Goal: Find specific page/section: Find specific page/section

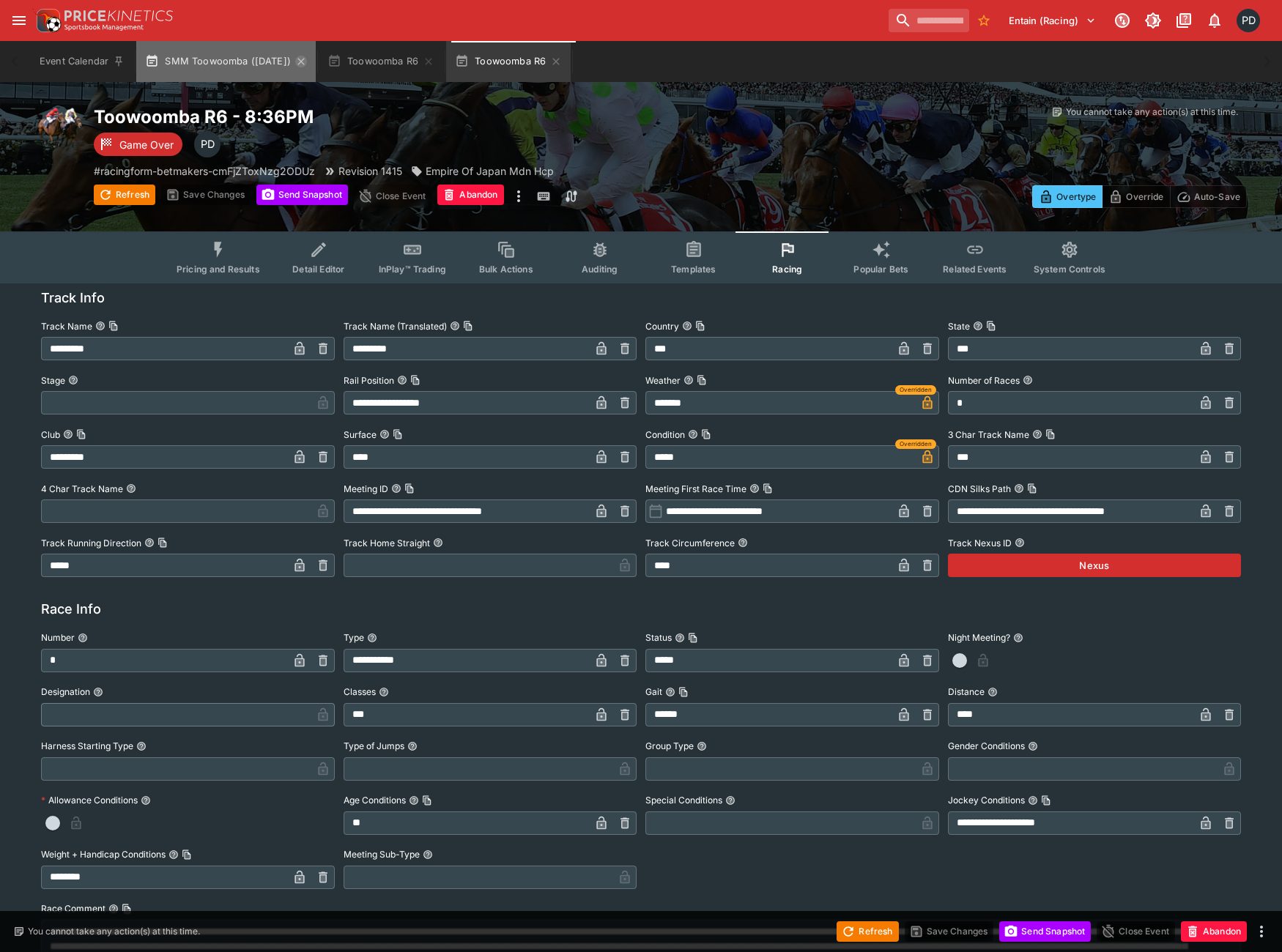
click at [307, 63] on icon "button" at bounding box center [301, 62] width 12 height 12
click at [244, 61] on icon "button" at bounding box center [246, 62] width 12 height 12
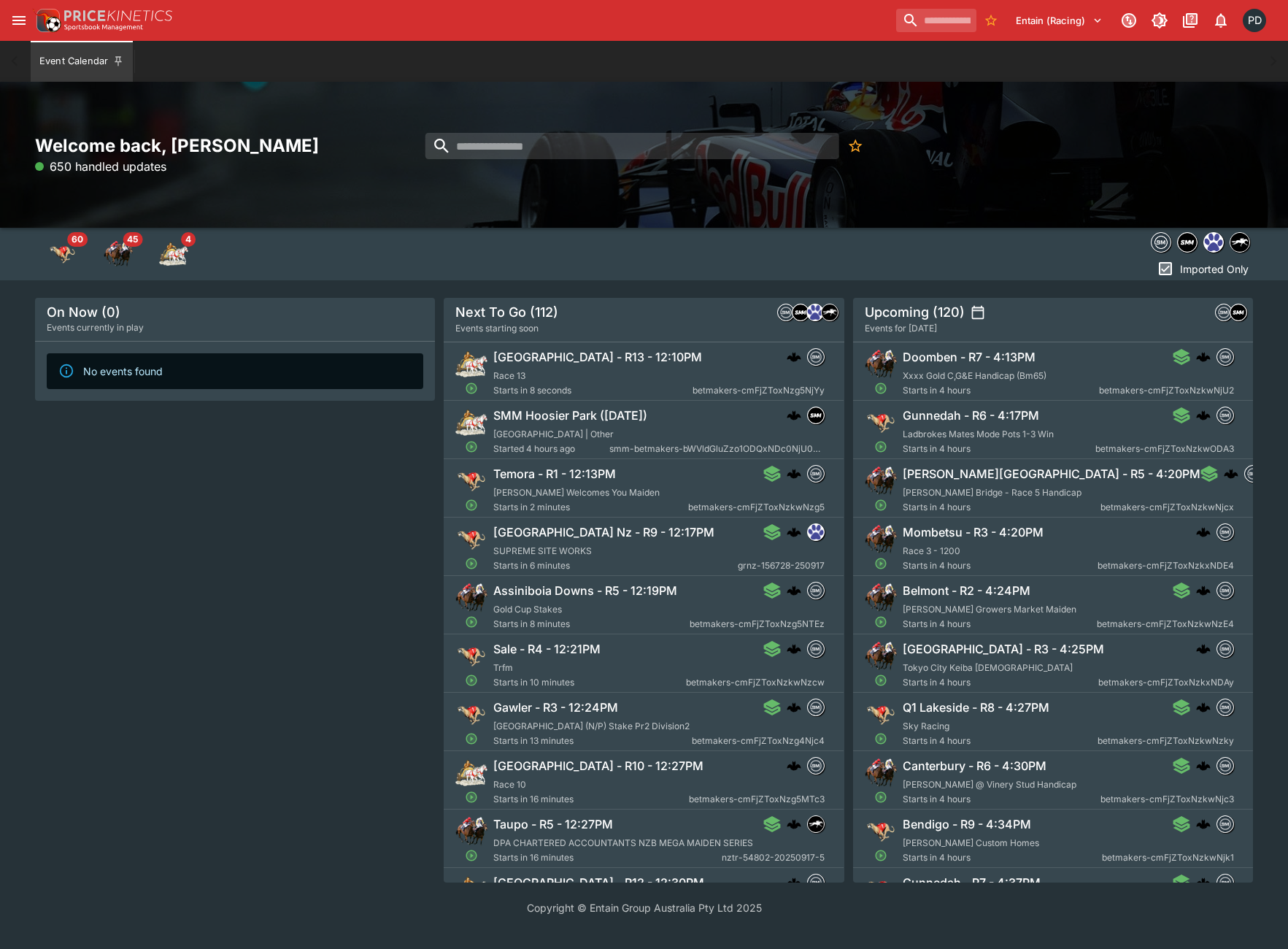
drag, startPoint x: 395, startPoint y: 242, endPoint x: 358, endPoint y: 105, distance: 141.9
click at [358, 105] on div "Welcome back, [PERSON_NAME] 650 handled updates 60 45 4 Imported Only On Now (0…" at bounding box center [644, 482] width 1288 height 801
